Goal: Check status: Check status

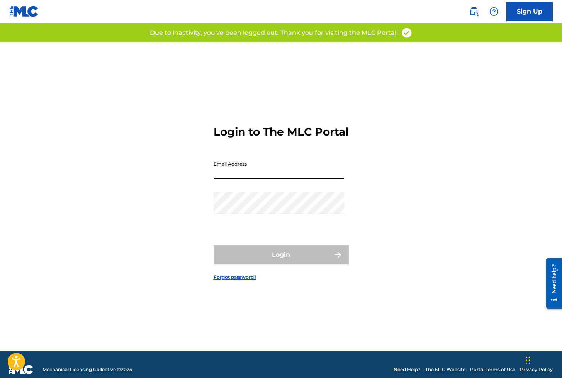
click at [235, 175] on input "Email Address" at bounding box center [279, 168] width 131 height 22
type input "[EMAIL_ADDRESS][DOMAIN_NAME]"
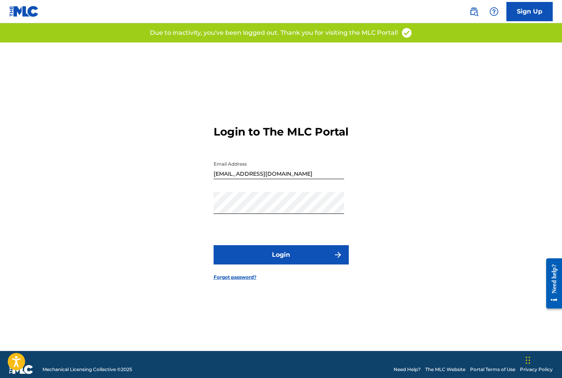
click at [274, 259] on button "Login" at bounding box center [281, 254] width 135 height 19
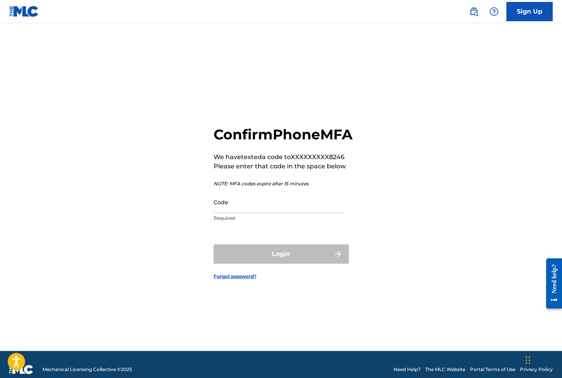
click at [236, 213] on input "Code" at bounding box center [279, 202] width 131 height 22
click at [240, 213] on input "Code" at bounding box center [279, 202] width 131 height 22
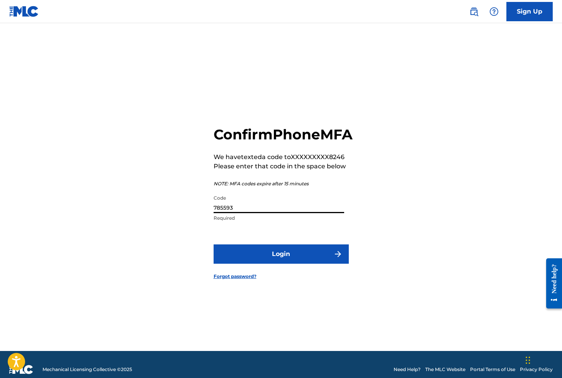
type input "785593"
click at [214, 245] on button "Login" at bounding box center [281, 254] width 135 height 19
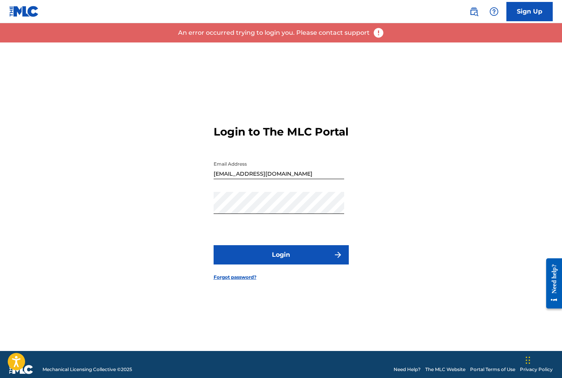
click at [264, 260] on button "Login" at bounding box center [281, 254] width 135 height 19
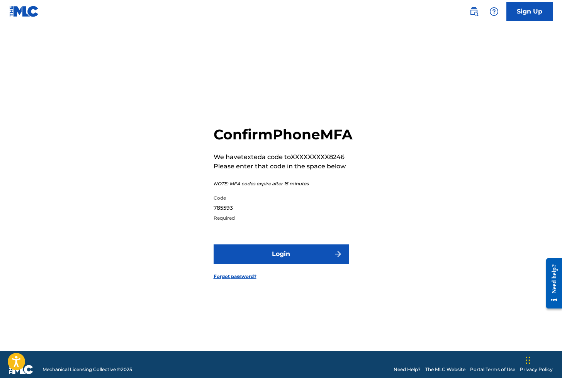
click at [243, 213] on input "785593" at bounding box center [279, 202] width 131 height 22
type input "785893"
click at [214, 245] on button "Login" at bounding box center [281, 254] width 135 height 19
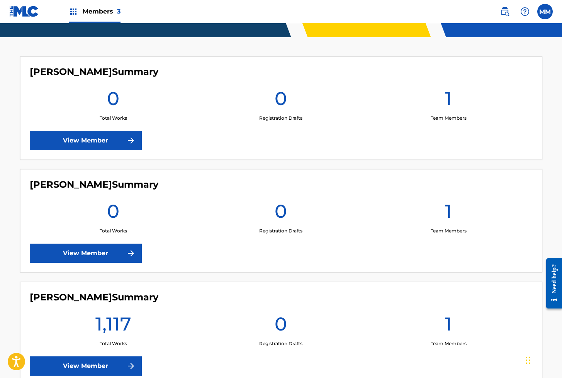
scroll to position [243, 0]
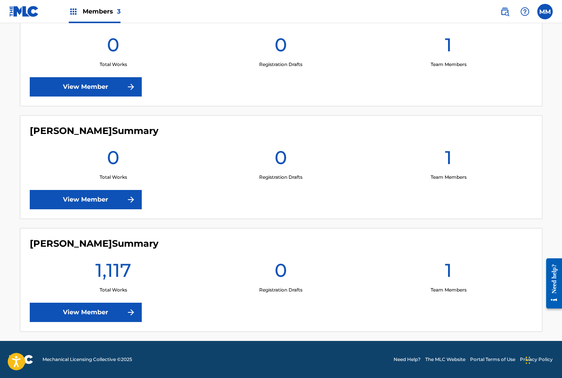
click at [100, 315] on link "View Member" at bounding box center [86, 312] width 112 height 19
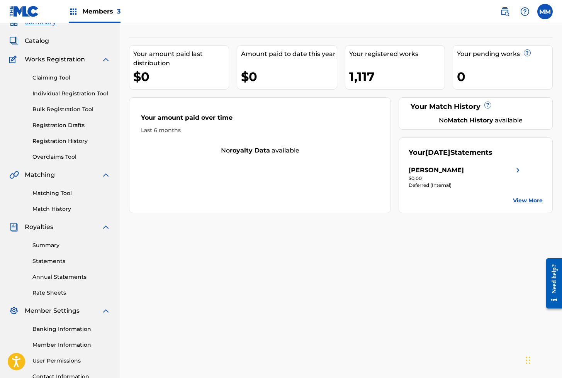
scroll to position [40, 0]
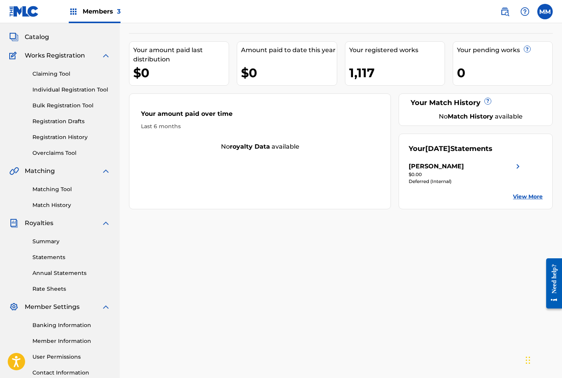
click at [60, 89] on link "Individual Registration Tool" at bounding box center [71, 90] width 78 height 8
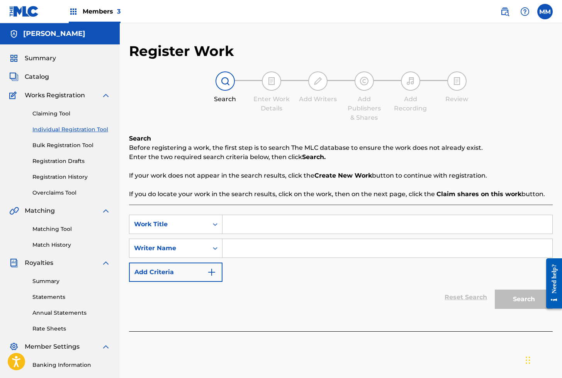
click at [57, 161] on link "Registration Drafts" at bounding box center [71, 161] width 78 height 8
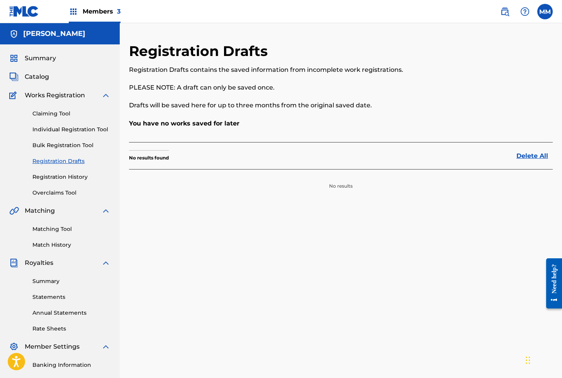
click at [53, 177] on link "Registration History" at bounding box center [71, 177] width 78 height 8
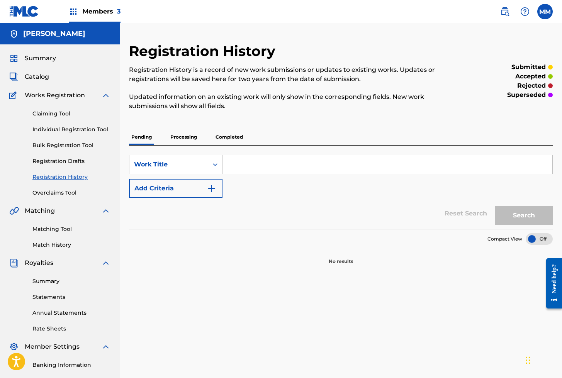
click at [182, 140] on p "Processing" at bounding box center [183, 137] width 31 height 16
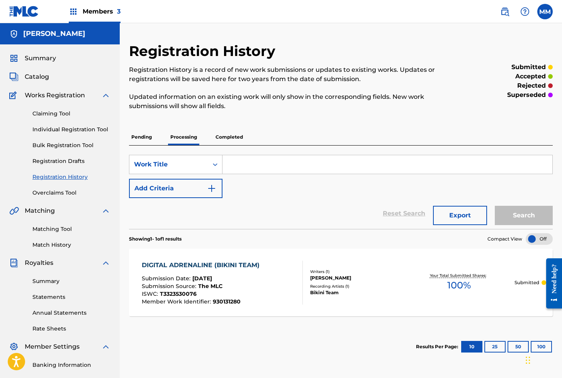
click at [224, 136] on p "Completed" at bounding box center [229, 137] width 32 height 16
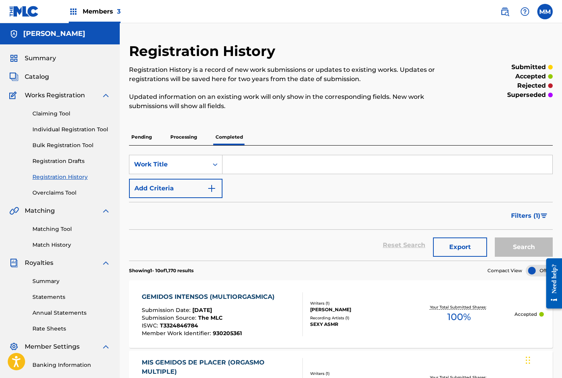
click at [24, 12] on img at bounding box center [24, 11] width 30 height 11
